Goal: Information Seeking & Learning: Check status

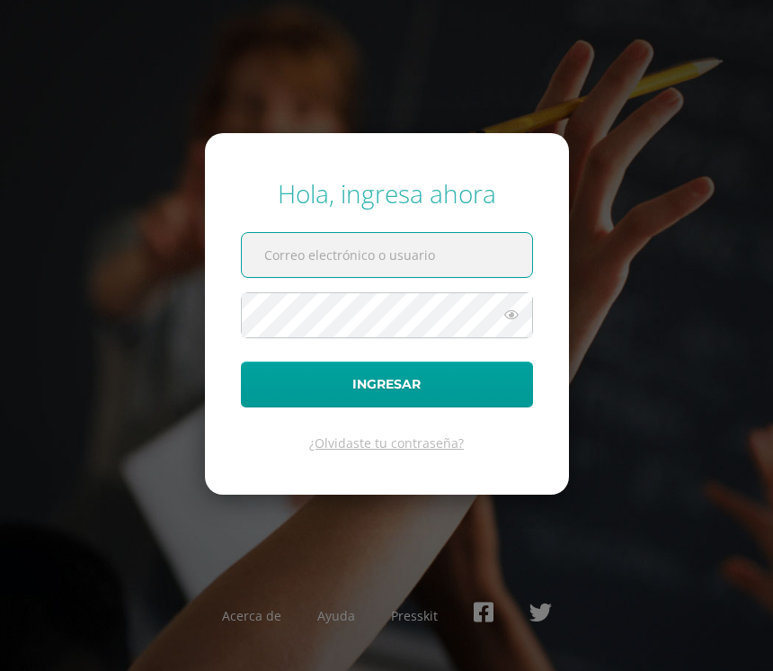
click at [449, 265] on input "text" at bounding box center [387, 255] width 290 height 44
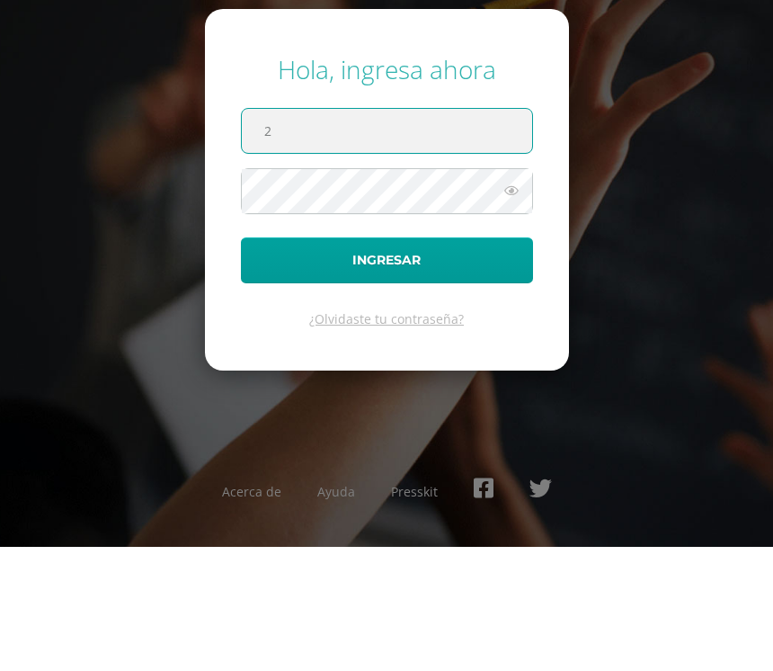
type input "20"
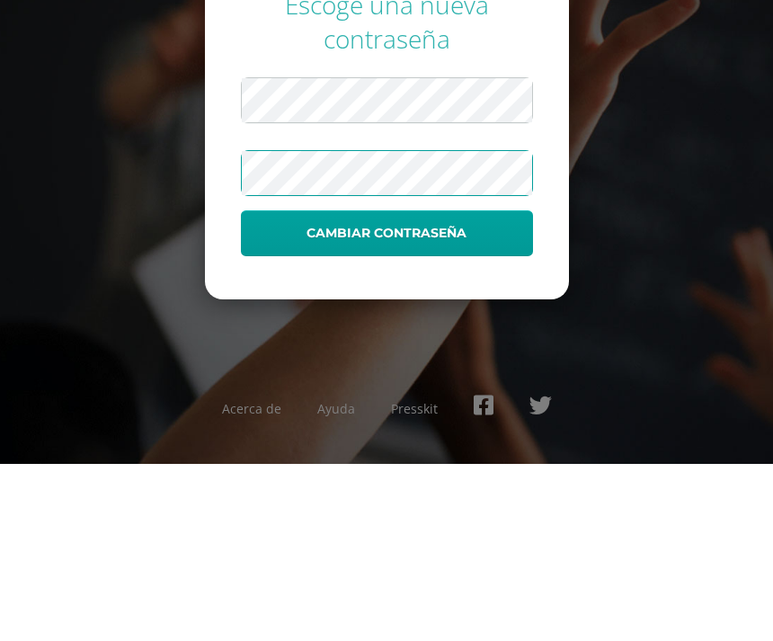
click at [460, 387] on button "Cambiar contraseña" at bounding box center [387, 410] width 292 height 46
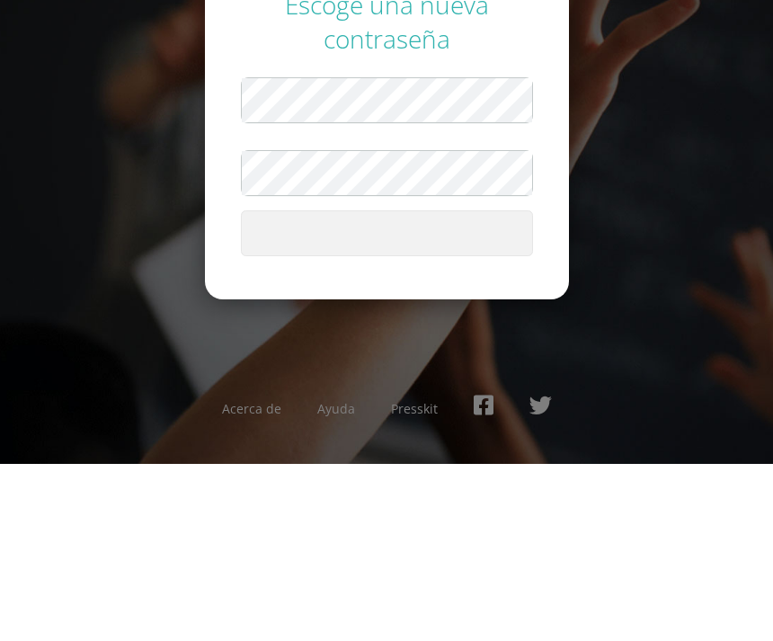
click at [457, 388] on span "submit" at bounding box center [387, 410] width 290 height 44
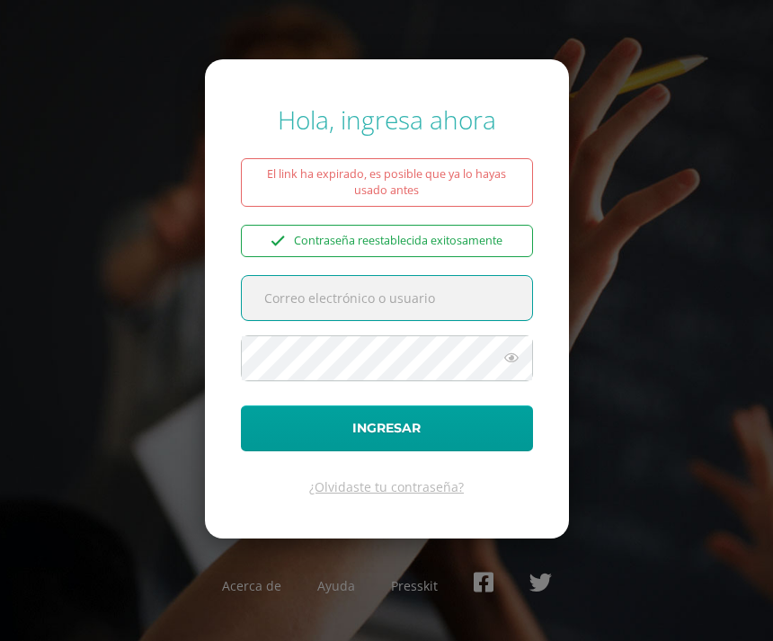
click at [434, 317] on input "text" at bounding box center [387, 298] width 290 height 44
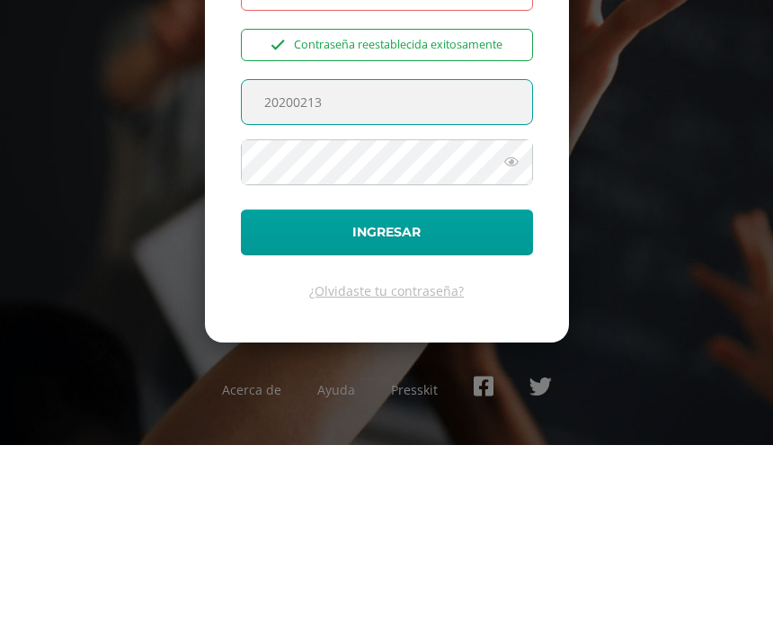
scroll to position [60, 0]
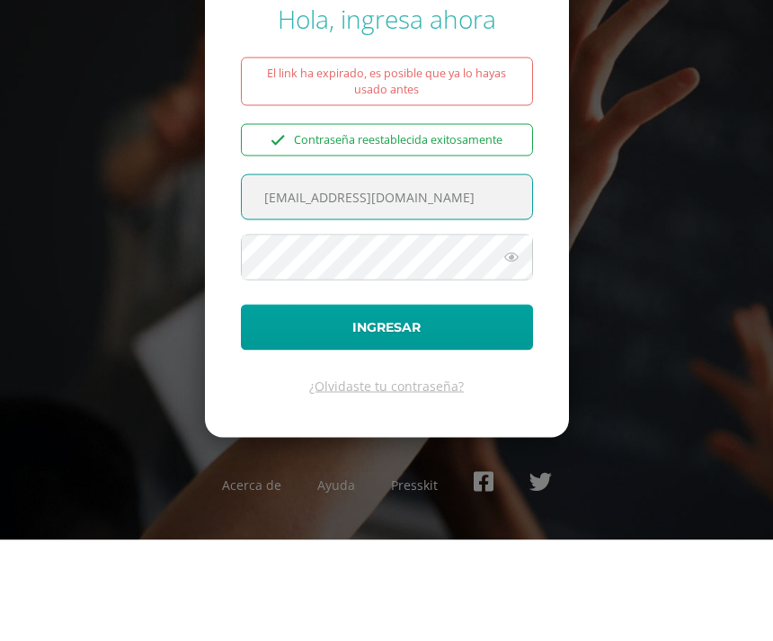
type input "20200213@liceoguatemala.edu.gt"
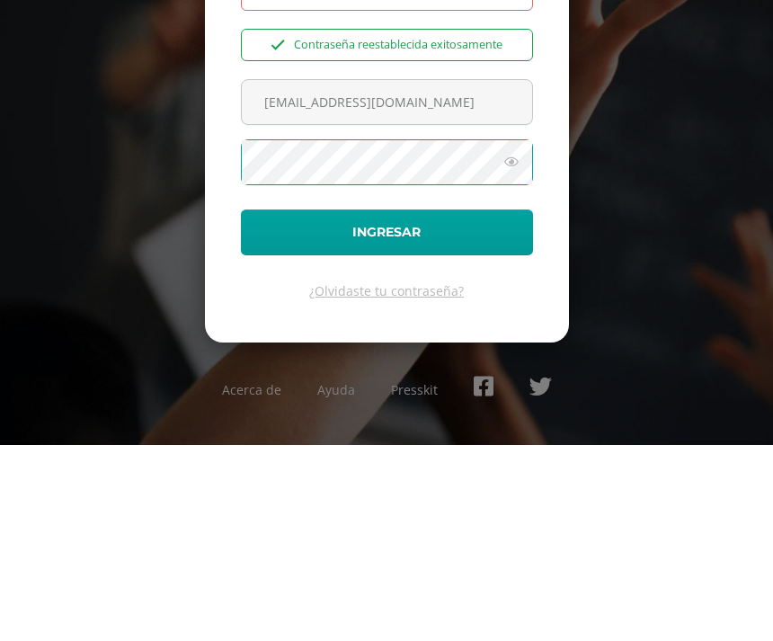
click at [423, 405] on button "Ingresar" at bounding box center [387, 428] width 292 height 46
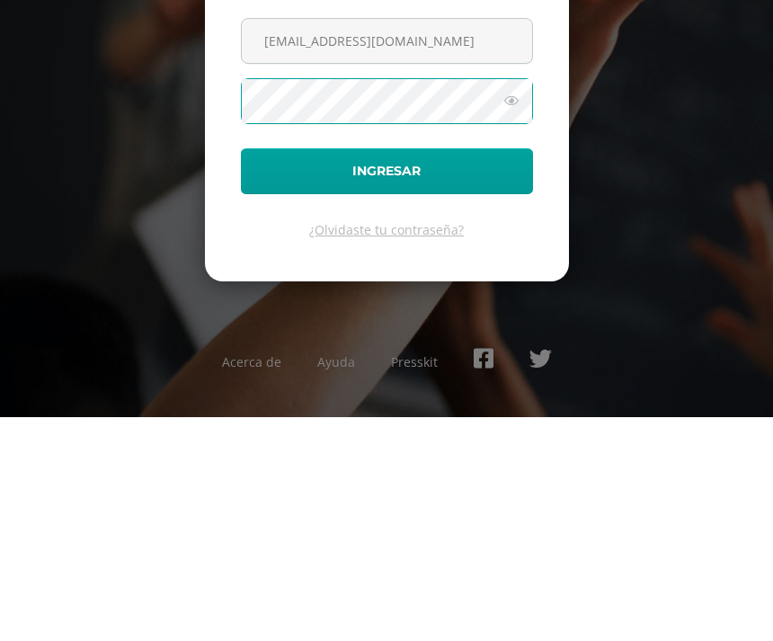
click at [422, 372] on button "Ingresar" at bounding box center [387, 395] width 292 height 46
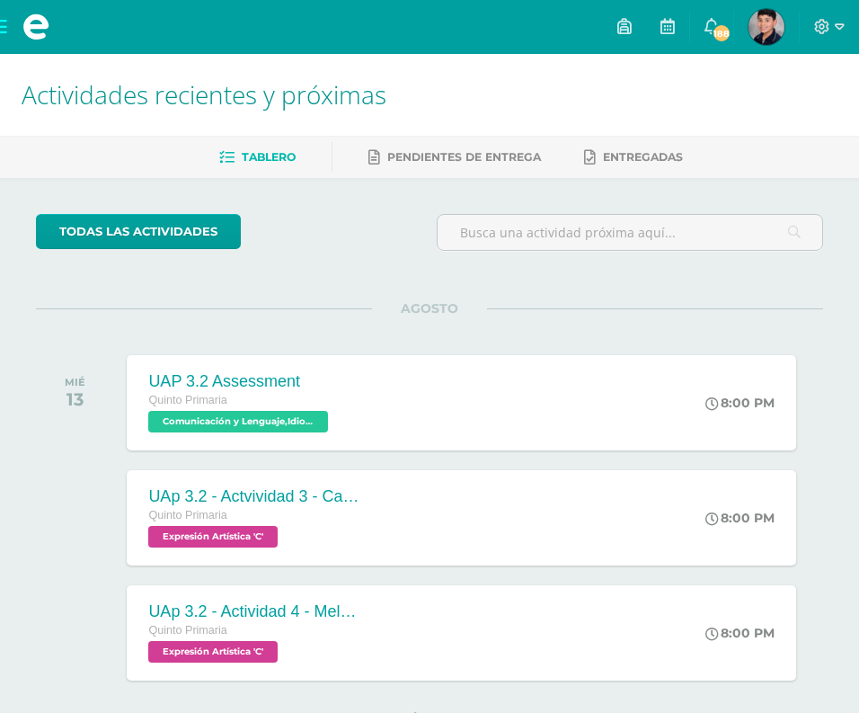
click at [516, 162] on span "Pendientes de entrega" at bounding box center [464, 156] width 154 height 13
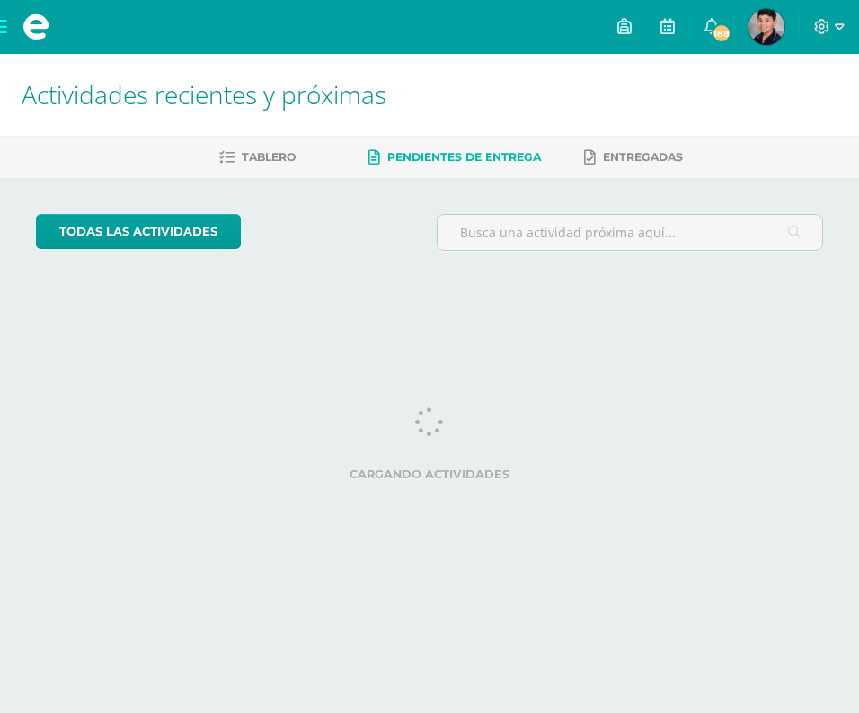
click at [757, 37] on img at bounding box center [767, 27] width 36 height 36
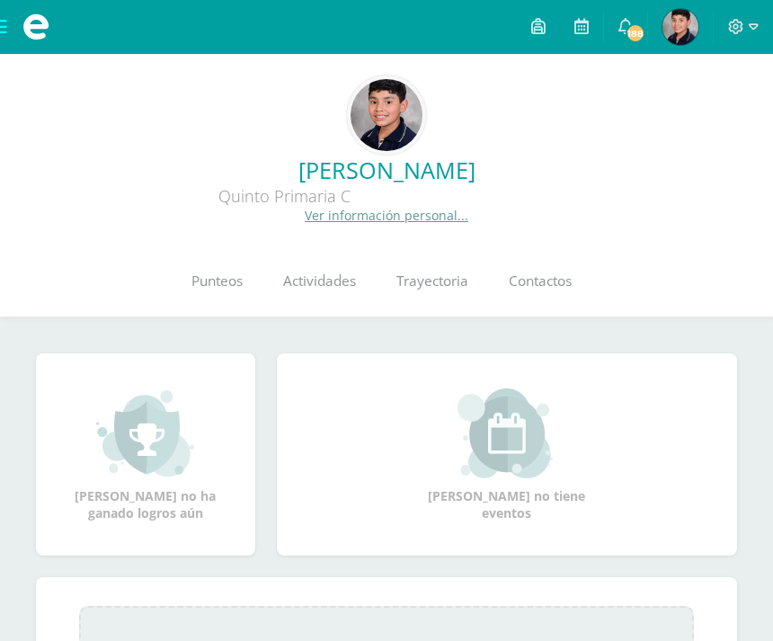
click at [226, 287] on span "Punteos" at bounding box center [216, 280] width 51 height 19
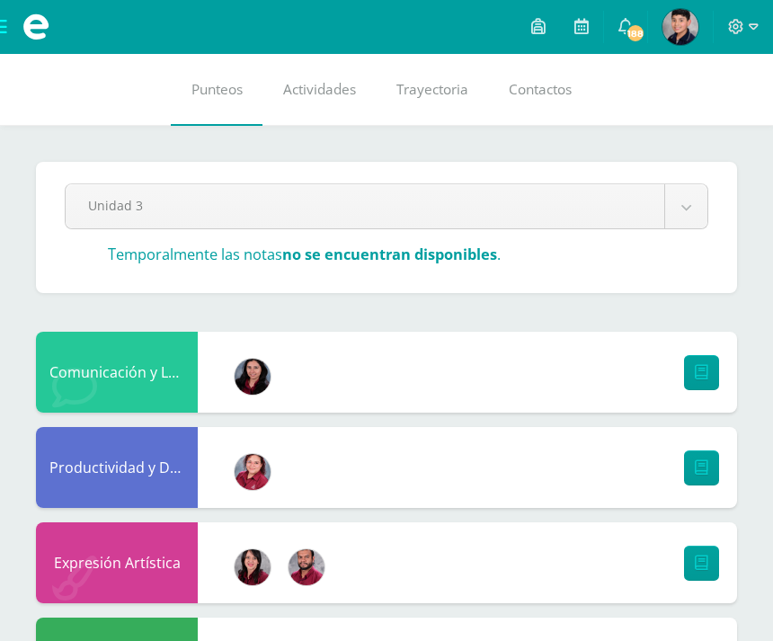
click at [626, 25] on icon at bounding box center [625, 26] width 14 height 16
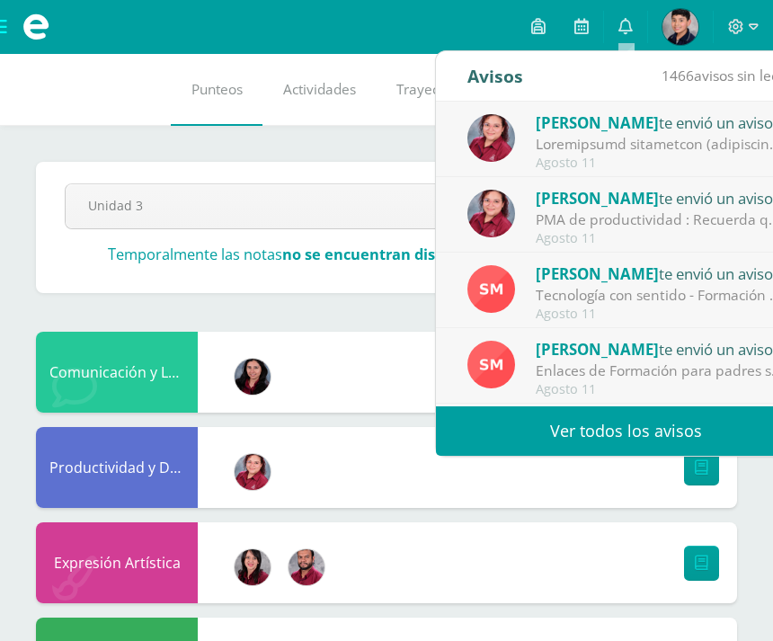
click at [665, 144] on div at bounding box center [661, 144] width 250 height 21
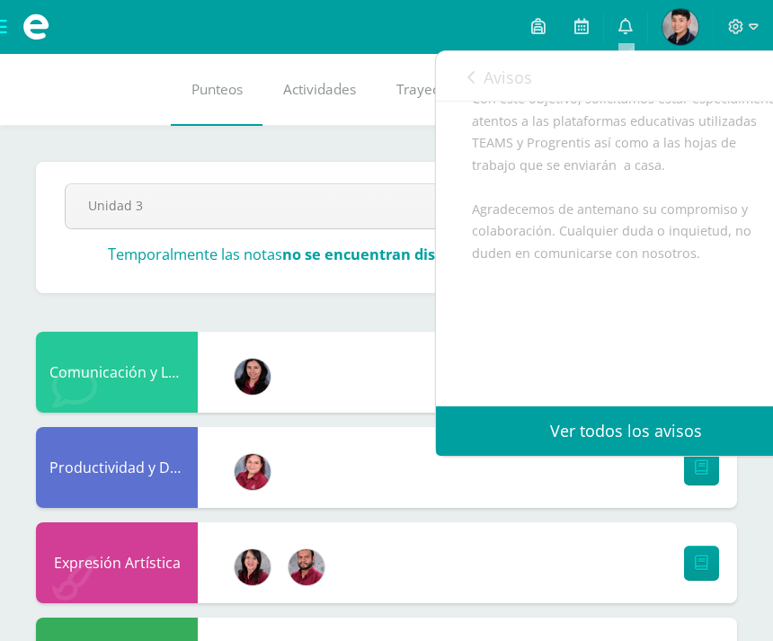
scroll to position [1314, 0]
click at [630, 26] on icon at bounding box center [625, 26] width 14 height 16
click at [469, 76] on icon at bounding box center [470, 77] width 7 height 14
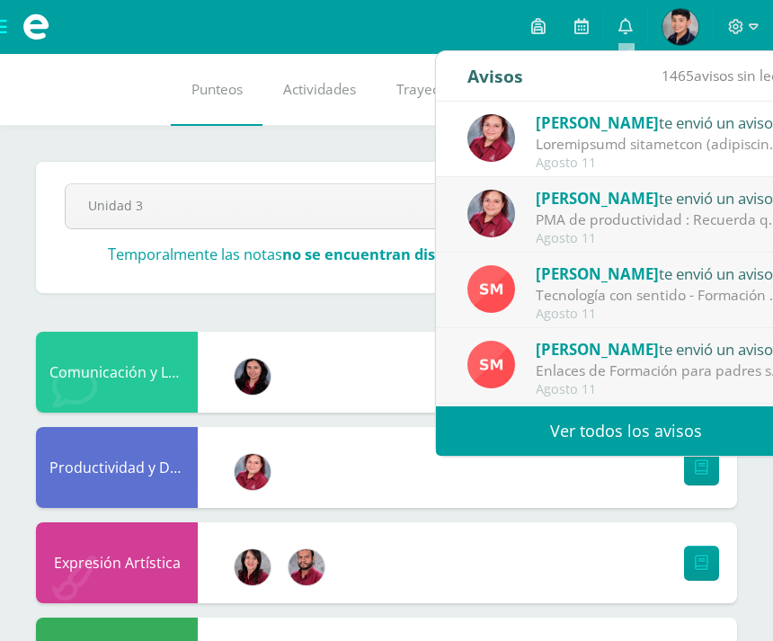
click at [688, 138] on div at bounding box center [661, 144] width 250 height 21
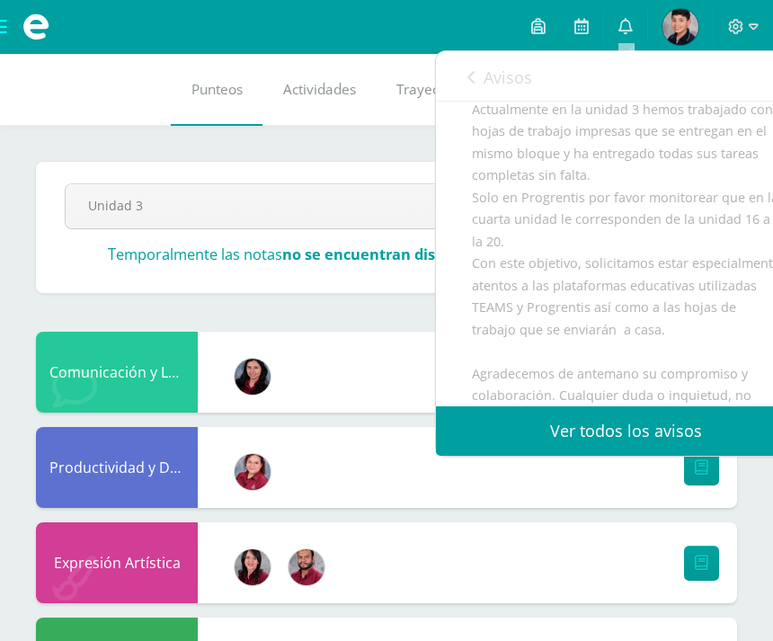
scroll to position [1175, 0]
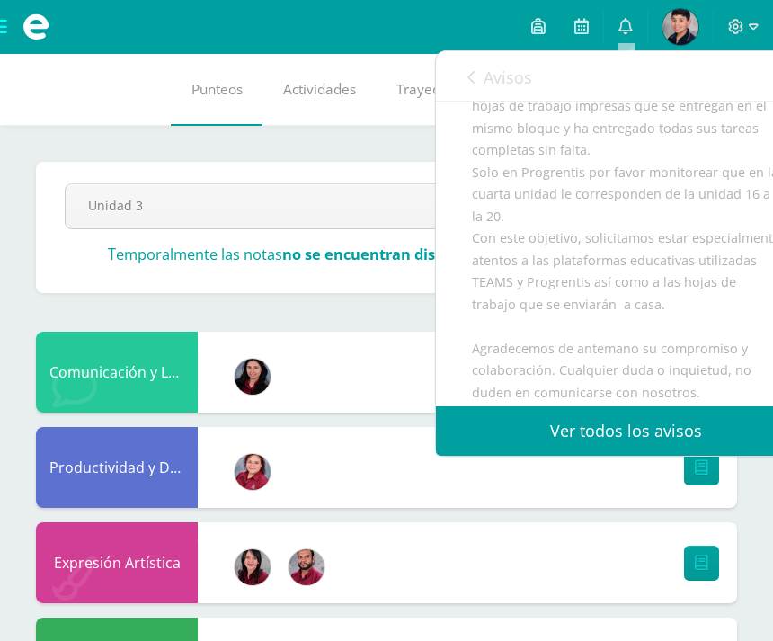
click at [471, 70] on icon at bounding box center [470, 77] width 7 height 14
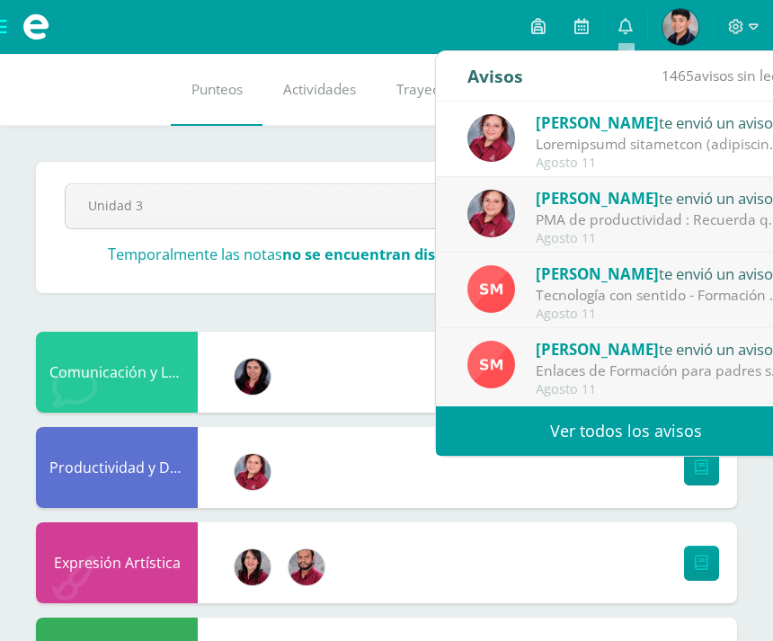
click at [700, 222] on div "PMA de productividad : Recuerda que [DATE] tenemos el PMA de productividad y de…" at bounding box center [661, 219] width 250 height 21
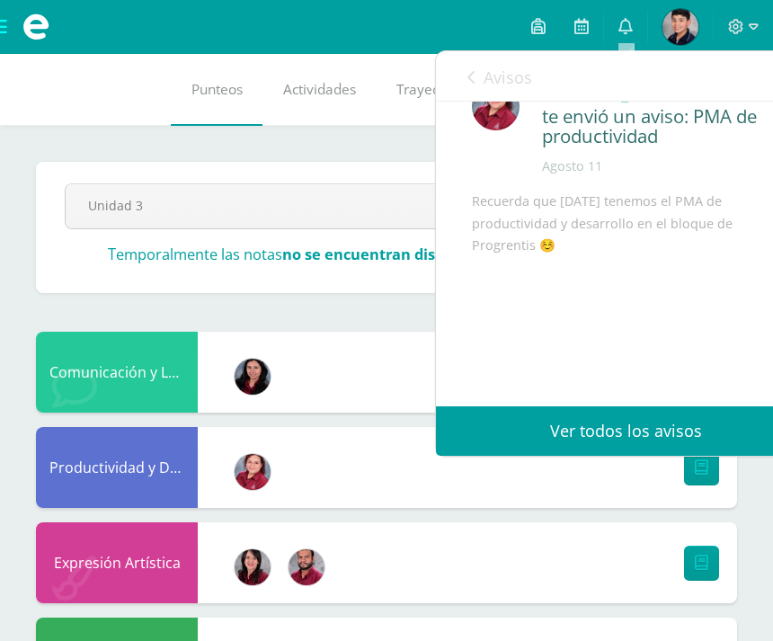
click at [476, 76] on link "Avisos" at bounding box center [499, 76] width 65 height 51
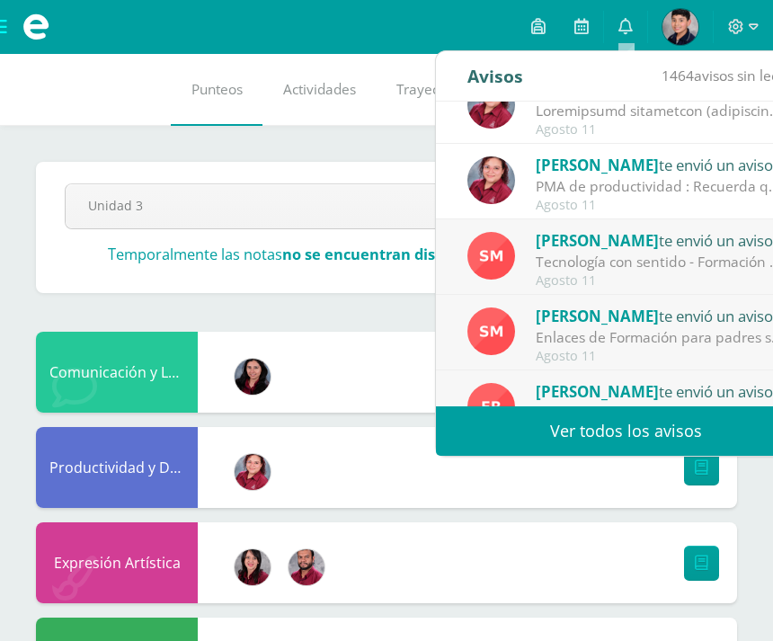
scroll to position [37, 0]
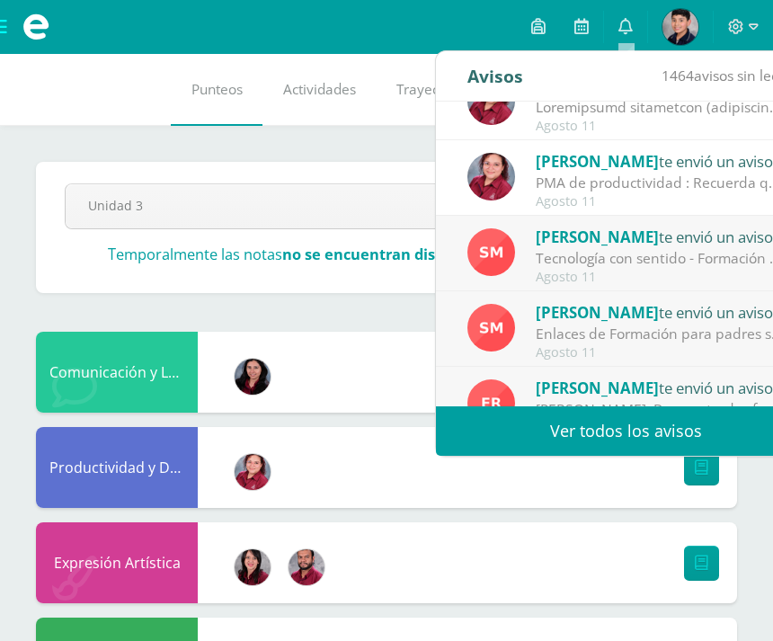
click at [666, 274] on div "Agosto 11" at bounding box center [661, 277] width 250 height 15
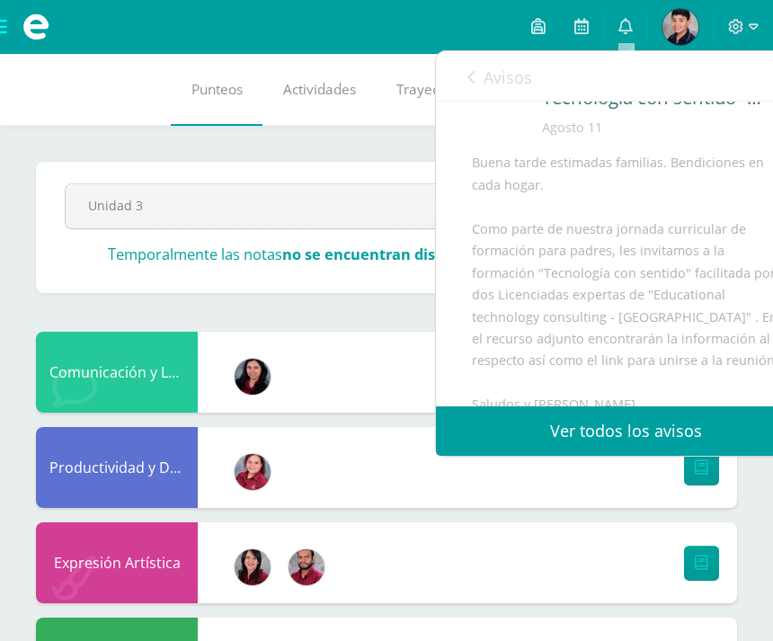
click at [463, 76] on div "Avisos 1463 avisos sin leer Avisos" at bounding box center [626, 76] width 380 height 50
click at [469, 78] on icon at bounding box center [470, 77] width 7 height 14
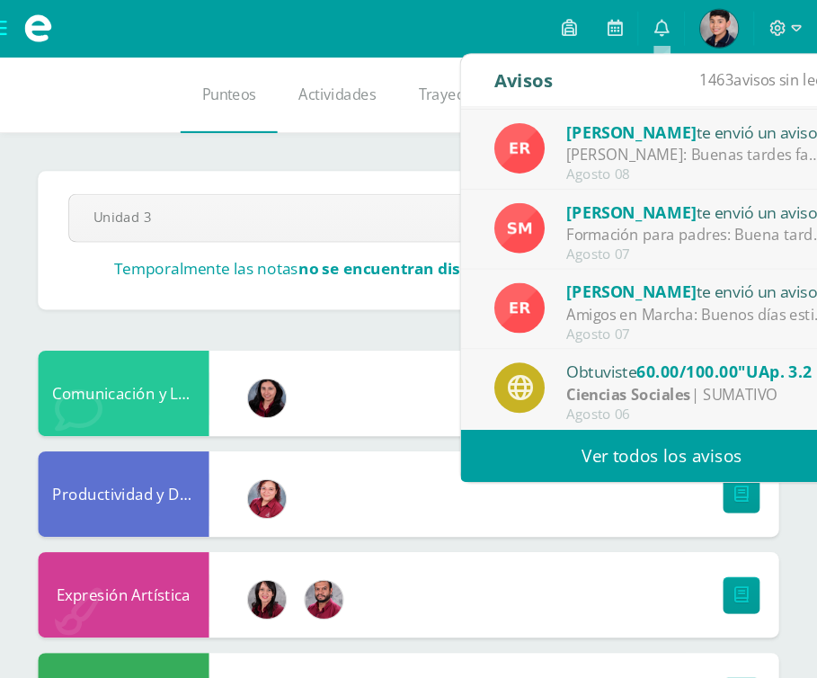
scroll to position [299, 0]
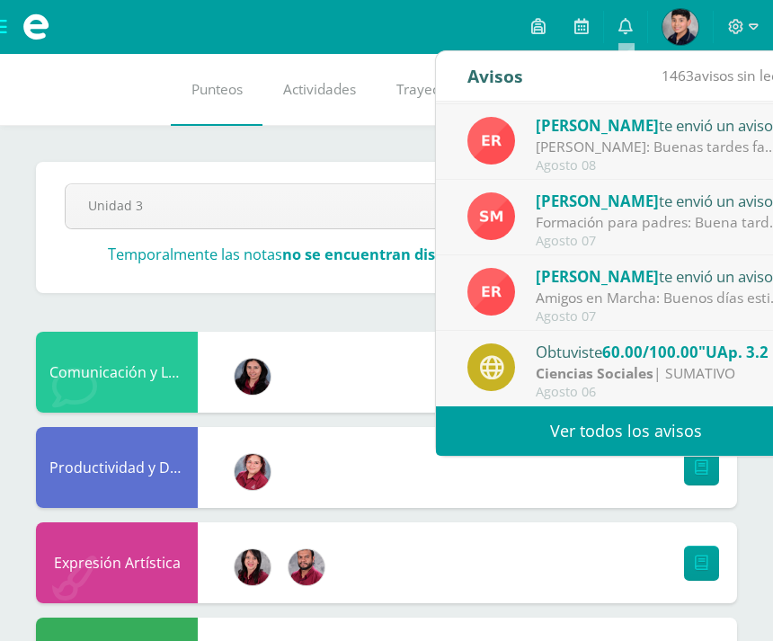
click at [647, 423] on link "Ver todos los avisos" at bounding box center [626, 430] width 380 height 49
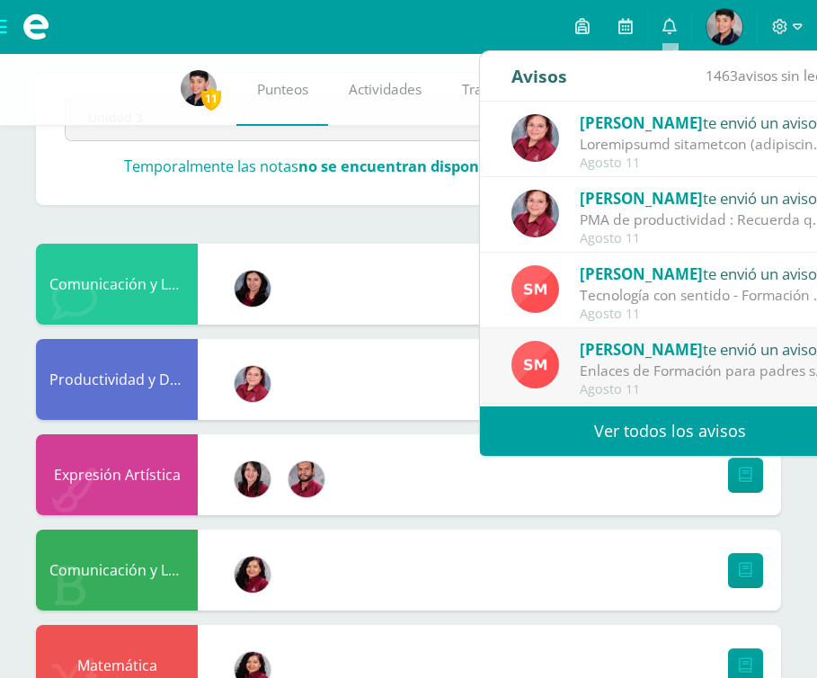
scroll to position [0, 0]
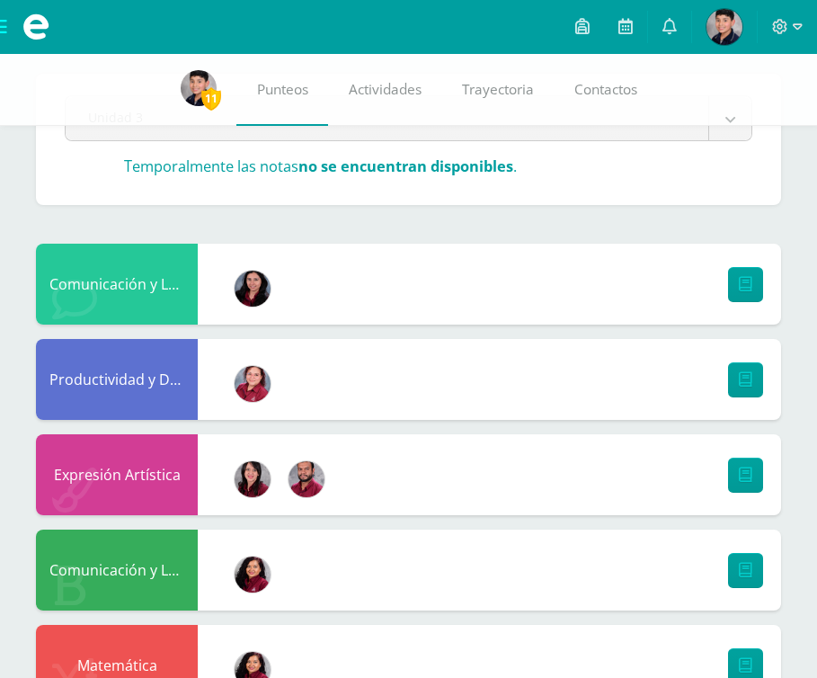
click at [409, 197] on div "Pendiente Unidad 3 Unidad 1 Unidad 2 Unidad 3 Unidad 4 Temporalmente las notas …" at bounding box center [408, 139] width 745 height 131
click at [772, 22] on icon at bounding box center [798, 27] width 10 height 16
click at [658, 226] on div "Pendiente Unidad 3 Unidad 1 Unidad 2 Unidad 3 Unidad 4 Temporalmente las notas …" at bounding box center [408, 643] width 817 height 1340
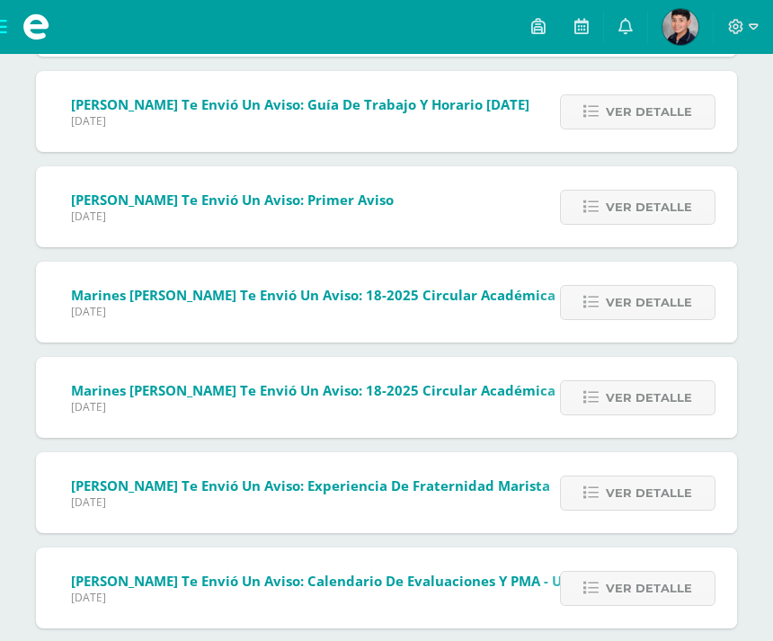
scroll to position [4553, 0]
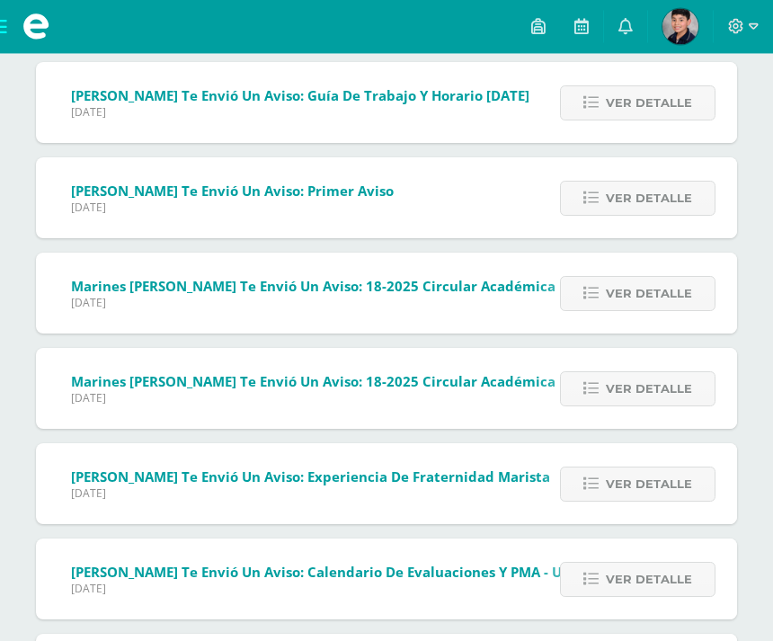
click at [407, 212] on div "[PERSON_NAME] te envió un aviso: Primer aviso [DATE] Quinto Primaria 'C'" at bounding box center [225, 198] width 379 height 81
click at [317, 204] on span "[DATE]" at bounding box center [232, 207] width 323 height 15
click at [666, 207] on span "Ver detalle" at bounding box center [649, 198] width 86 height 33
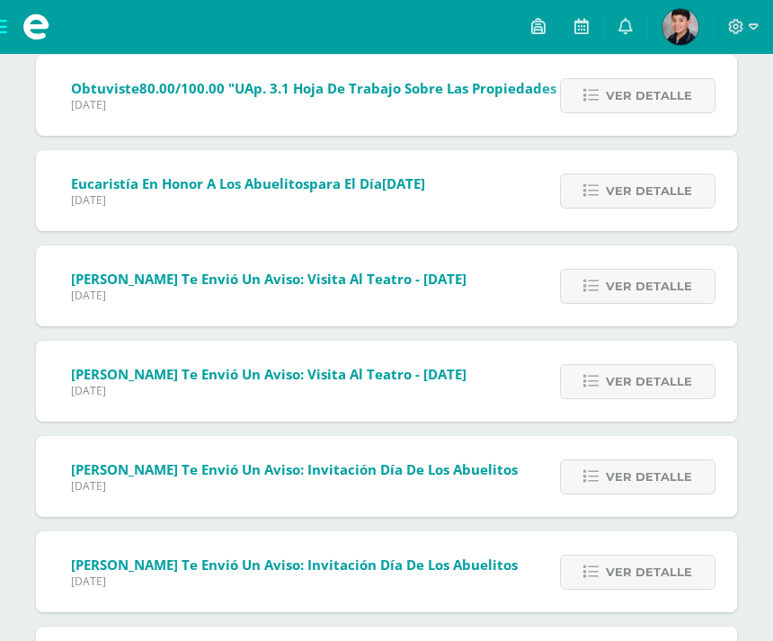
scroll to position [3792, 0]
